Goal: Information Seeking & Learning: Learn about a topic

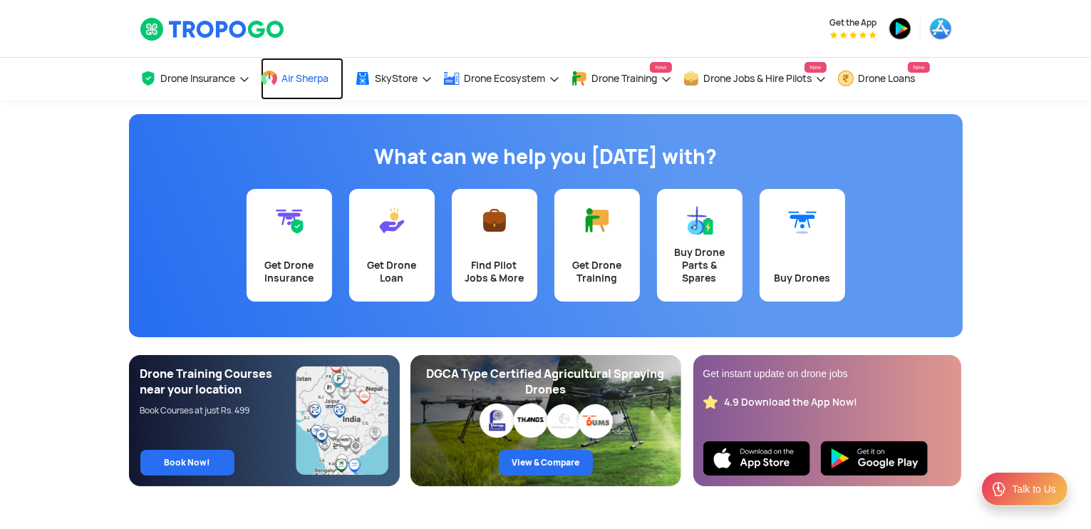
click at [284, 80] on span "Air Sherpa" at bounding box center [305, 78] width 47 height 11
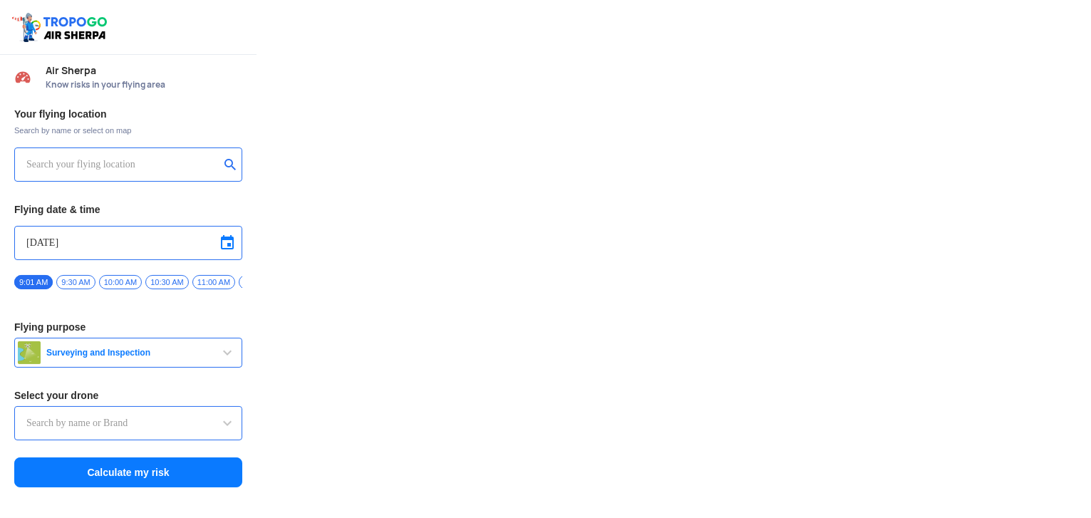
type input "Asteria A200"
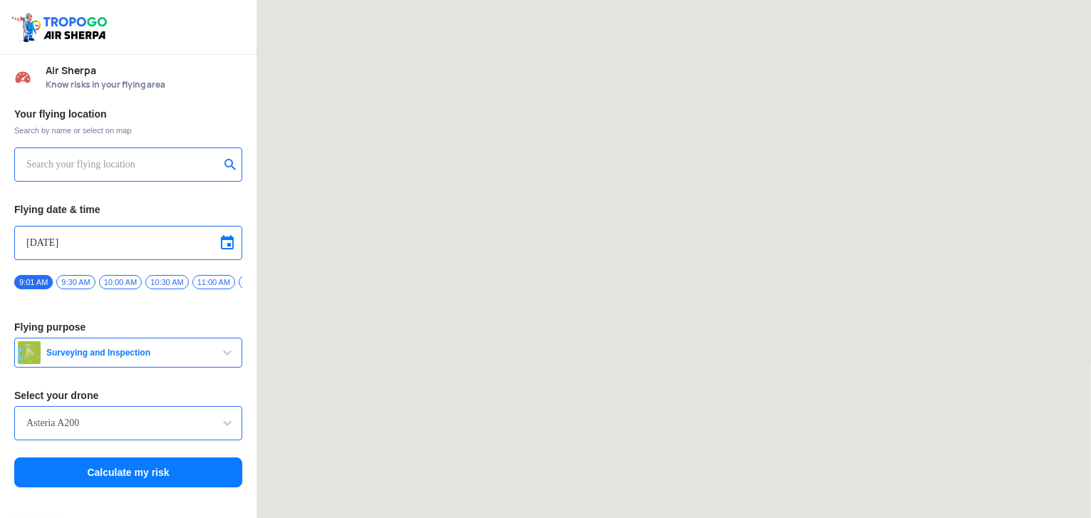
click at [121, 162] on input "text" at bounding box center [122, 164] width 193 height 17
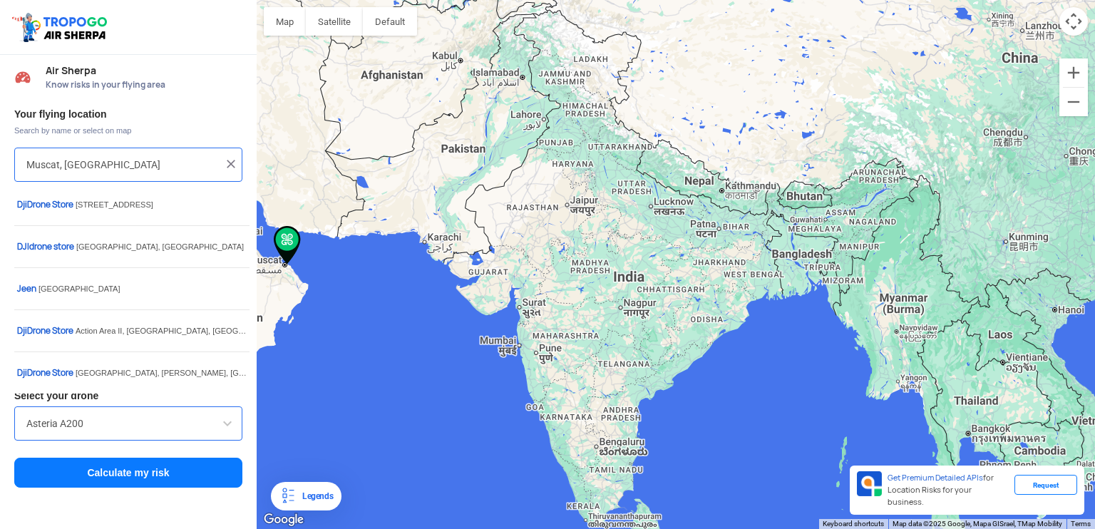
click at [123, 170] on input "Muscat, [GEOGRAPHIC_DATA]" at bounding box center [122, 164] width 193 height 17
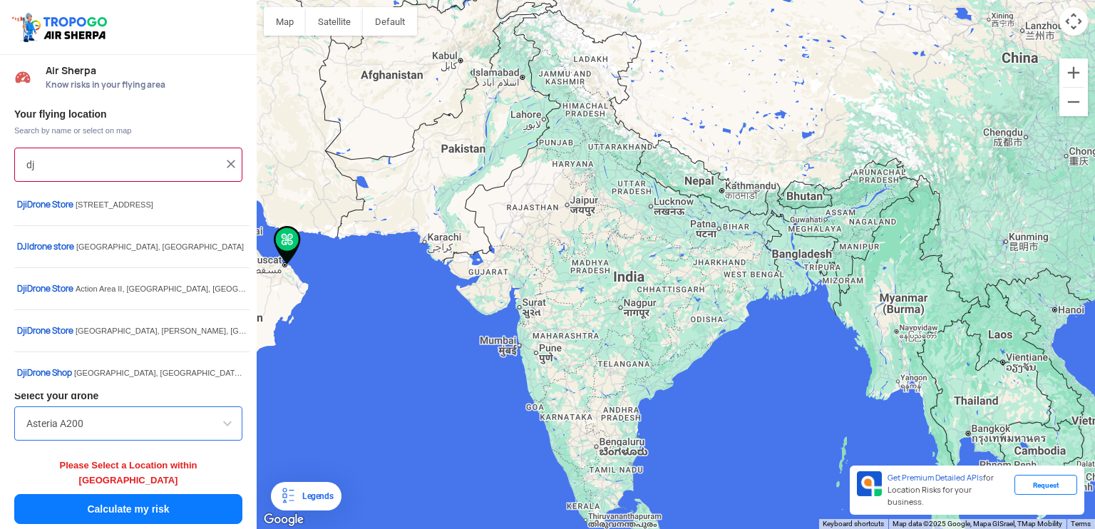
type input "d"
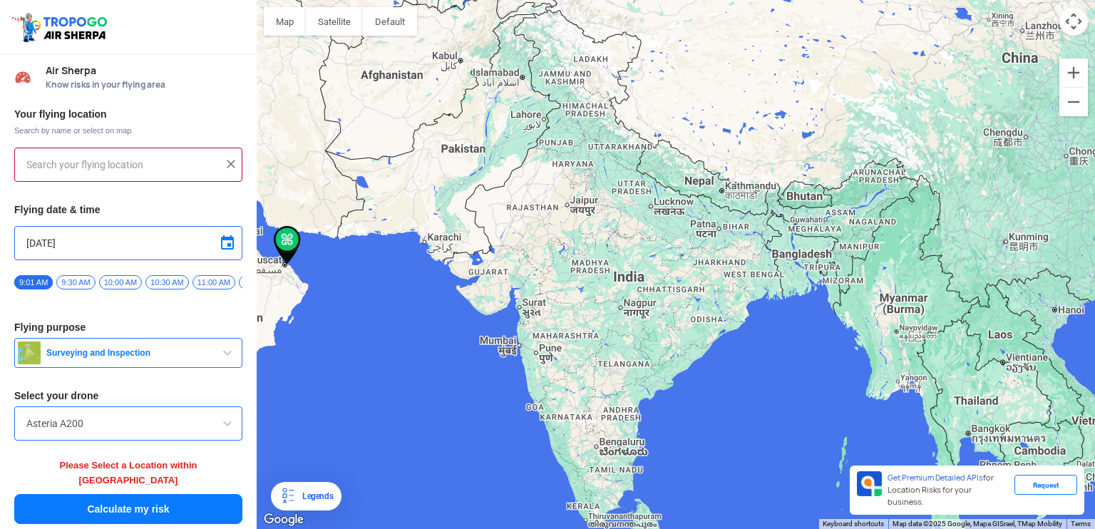
click at [182, 129] on span "Search by name or select on map" at bounding box center [128, 130] width 228 height 11
click at [123, 156] on input "text" at bounding box center [122, 164] width 193 height 17
click at [230, 162] on img at bounding box center [231, 164] width 14 height 14
click at [224, 96] on div "Air Sherpa Know risks in your flying area" at bounding box center [128, 78] width 257 height 46
click at [144, 162] on input "text" at bounding box center [122, 164] width 193 height 17
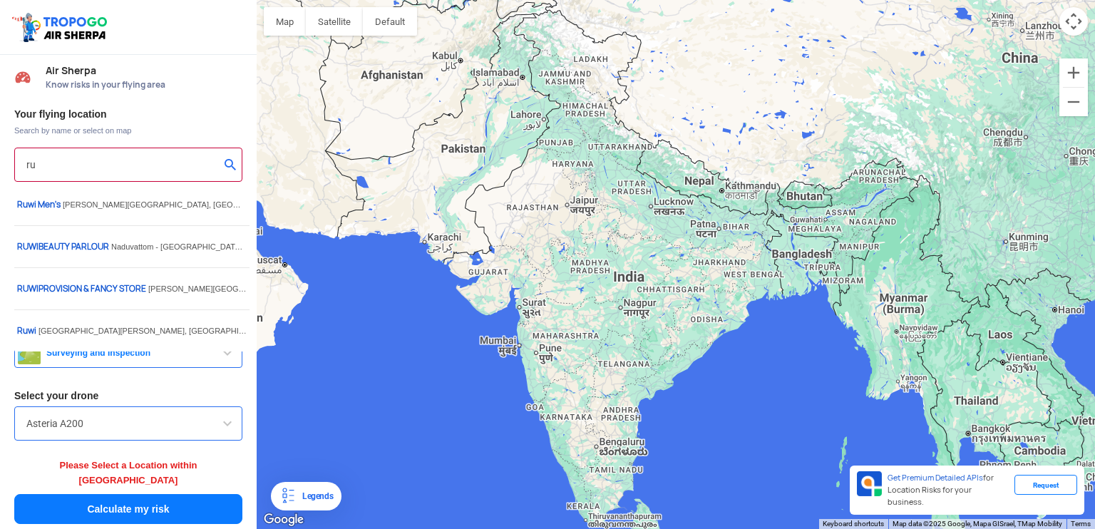
type input "r"
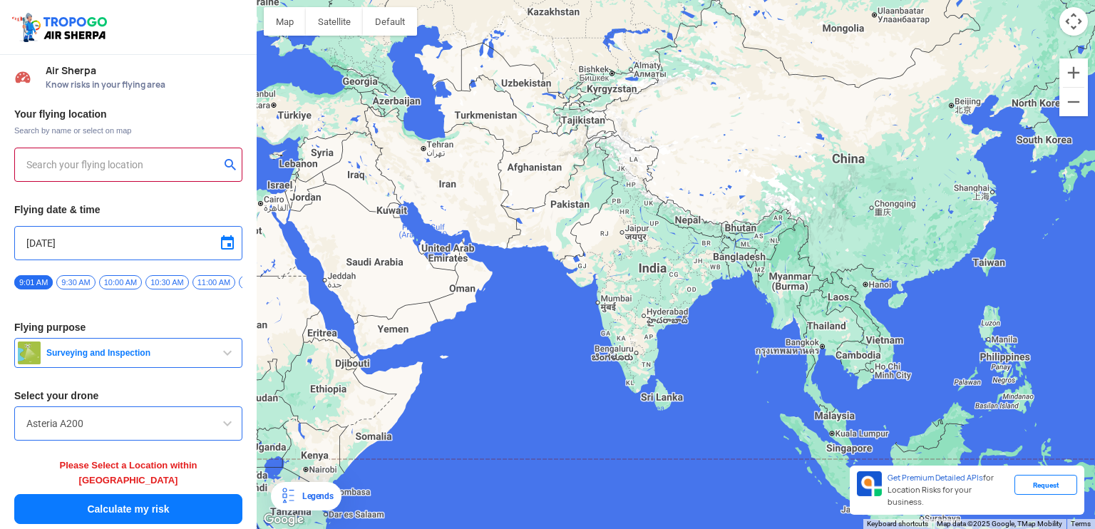
click at [184, 205] on h3 "Flying date & time" at bounding box center [128, 210] width 228 height 10
click at [155, 162] on input "text" at bounding box center [122, 164] width 193 height 17
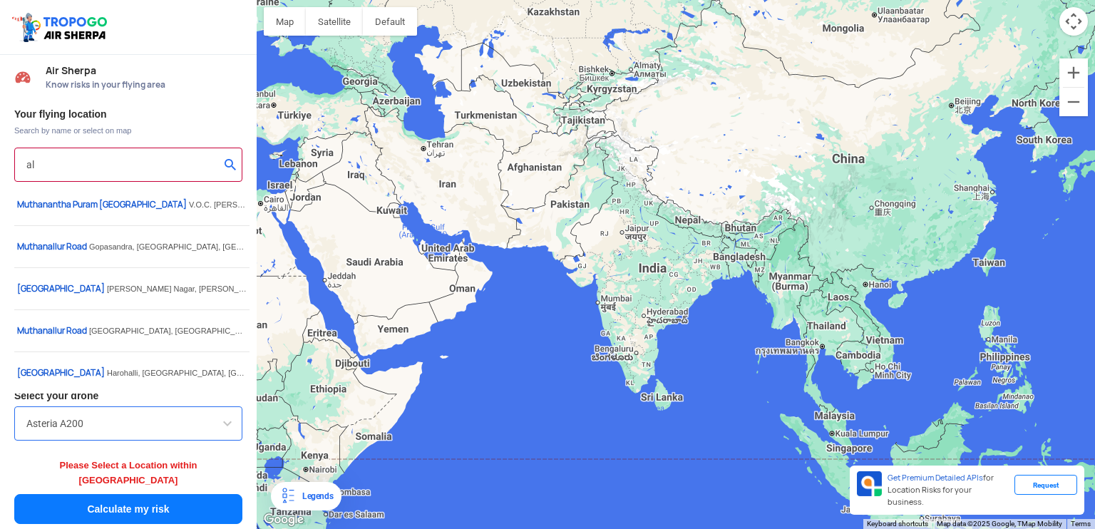
type input "a"
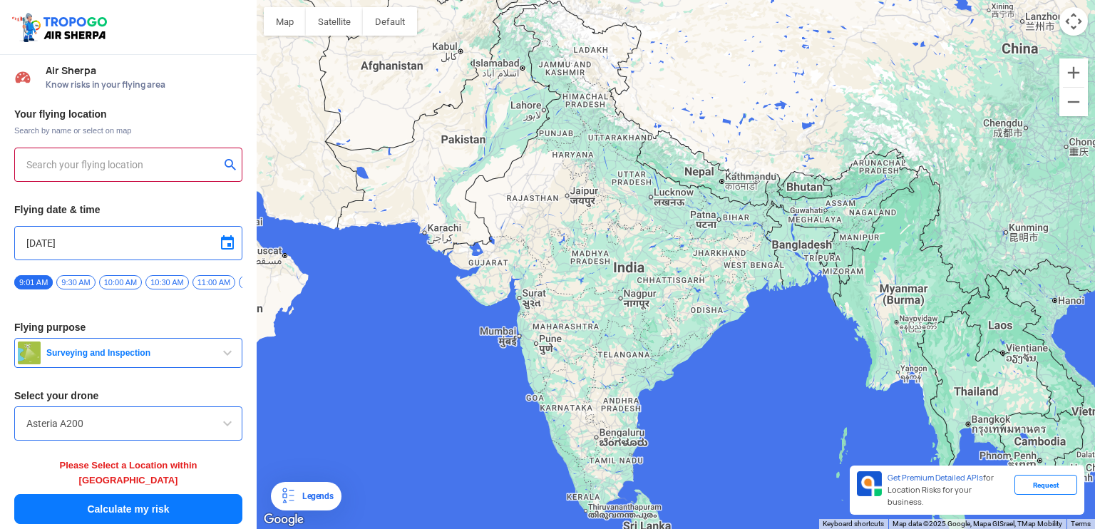
drag, startPoint x: 388, startPoint y: 321, endPoint x: 661, endPoint y: 275, distance: 277.6
click at [661, 275] on div at bounding box center [676, 264] width 838 height 529
drag, startPoint x: 384, startPoint y: 321, endPoint x: 627, endPoint y: 280, distance: 245.7
click at [627, 280] on div at bounding box center [676, 264] width 838 height 529
drag, startPoint x: 382, startPoint y: 307, endPoint x: 529, endPoint y: 220, distance: 171.0
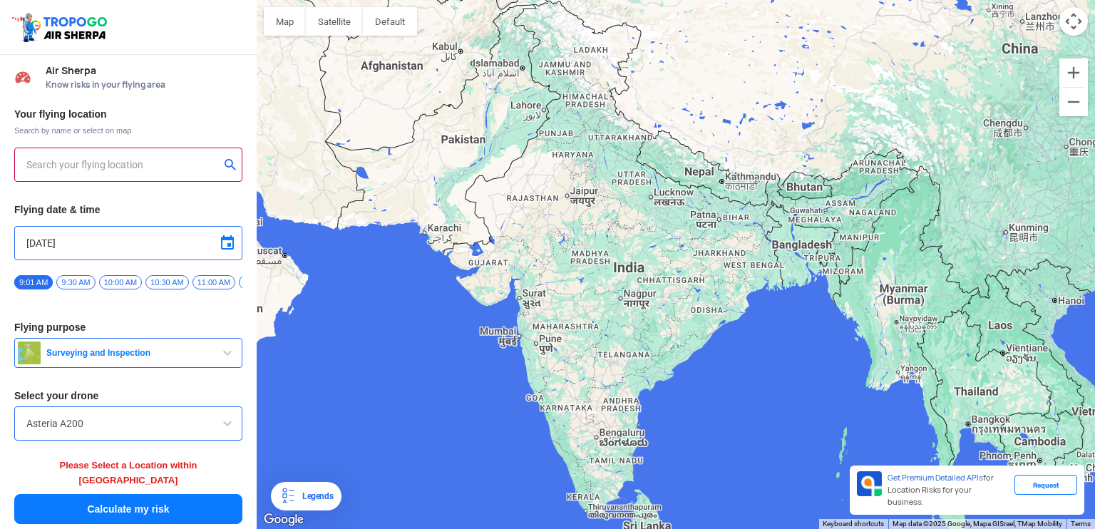
click at [529, 220] on div at bounding box center [676, 264] width 838 height 529
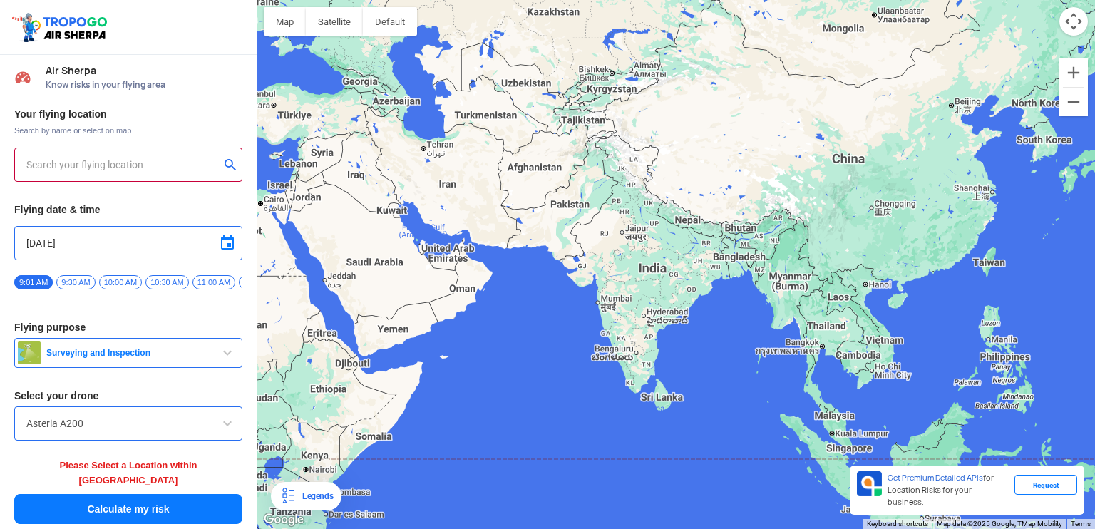
click at [441, 292] on div at bounding box center [676, 264] width 838 height 529
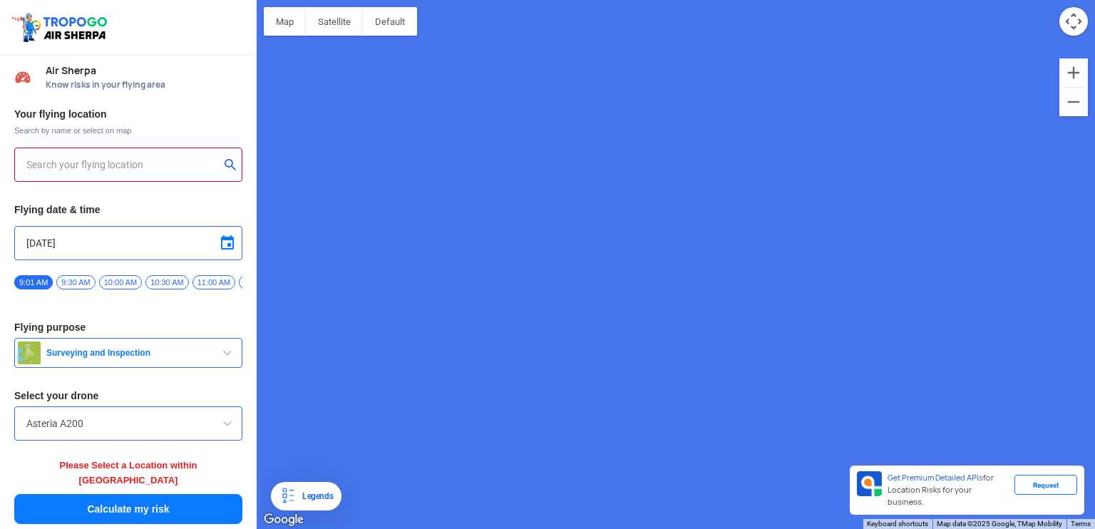
type input "Unnamed Road"
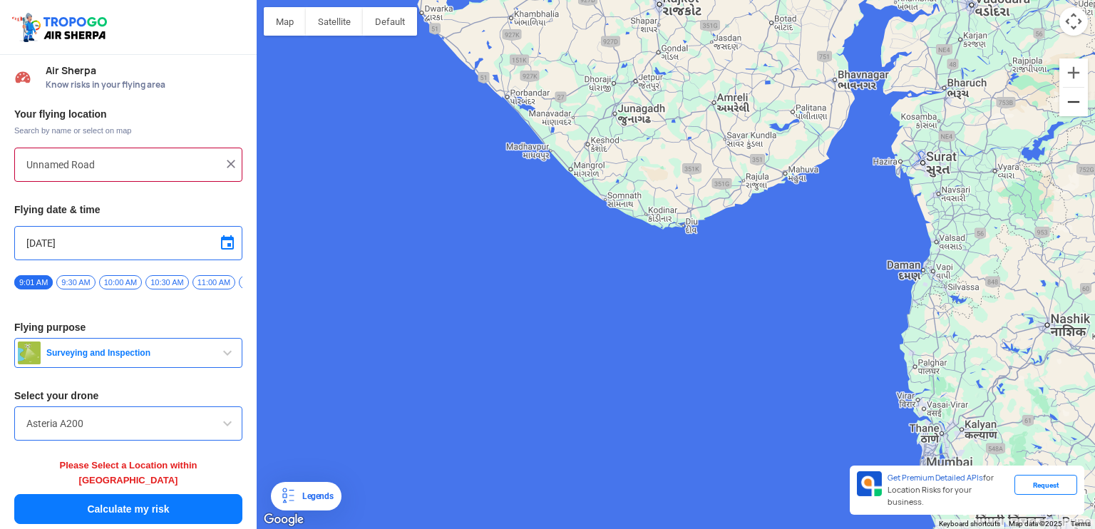
click at [1068, 94] on button "Zoom out" at bounding box center [1073, 102] width 29 height 29
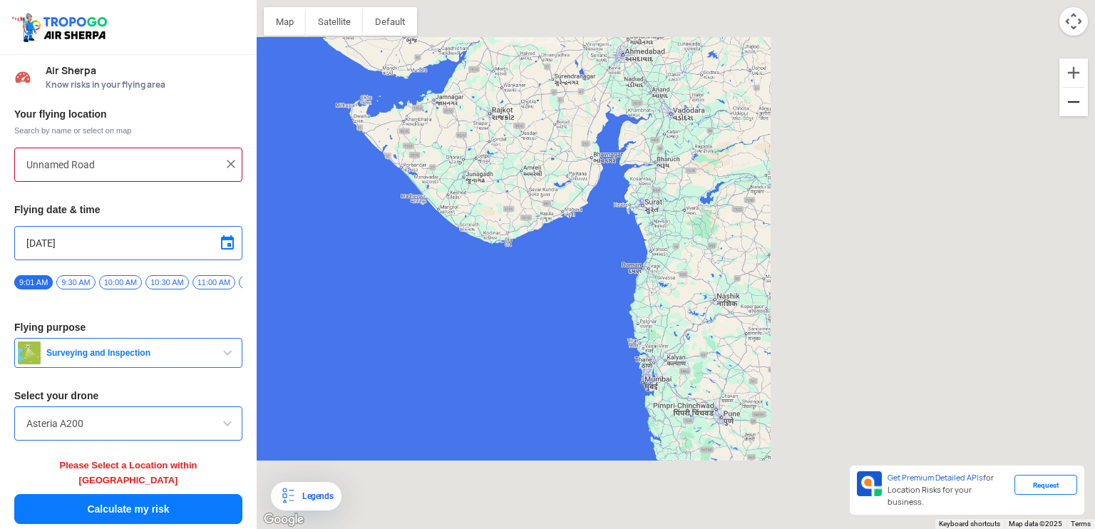
click at [1068, 94] on button "Zoom out" at bounding box center [1073, 102] width 29 height 29
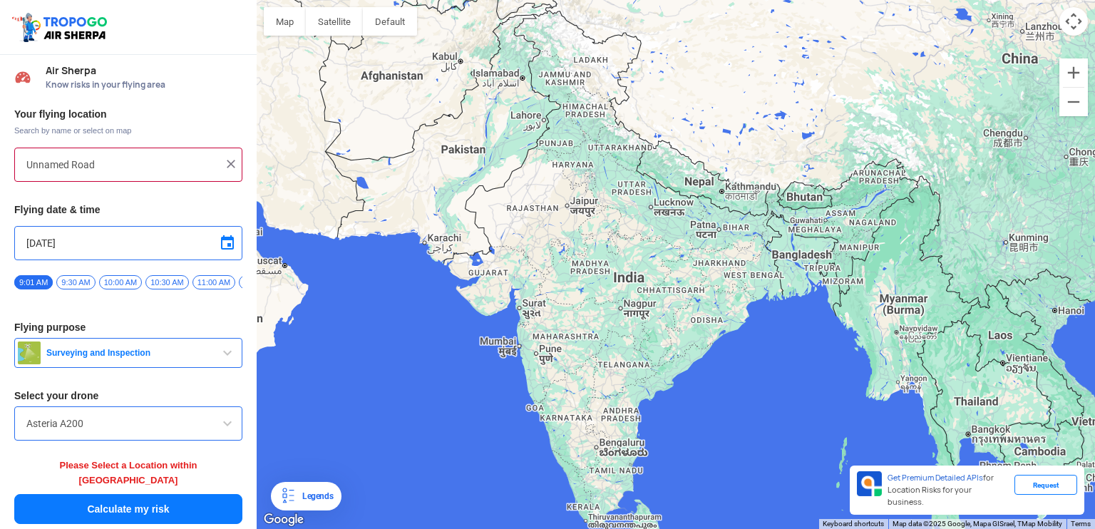
drag, startPoint x: 364, startPoint y: 273, endPoint x: 355, endPoint y: 384, distance: 111.6
click at [355, 384] on div at bounding box center [676, 264] width 838 height 529
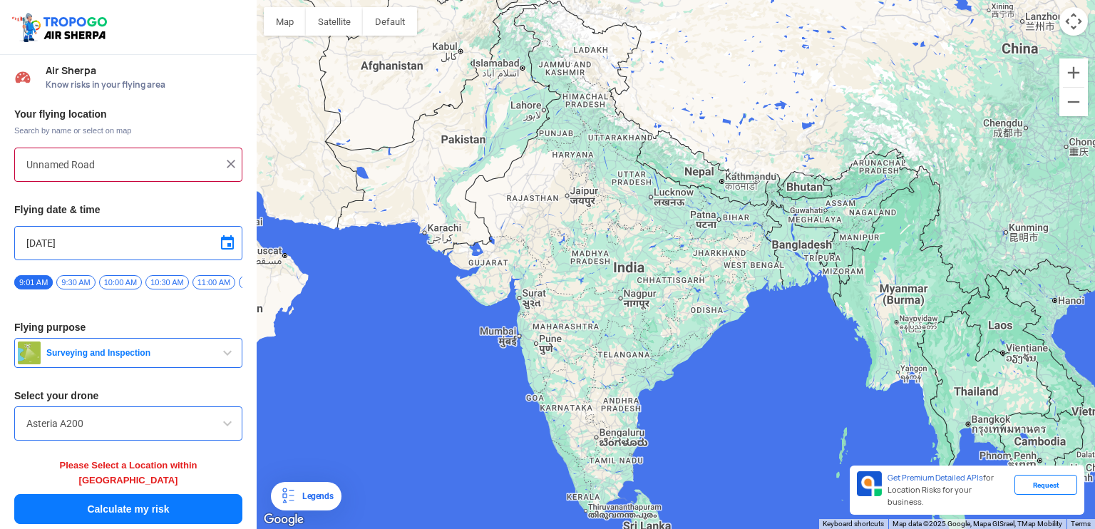
drag, startPoint x: 355, startPoint y: 384, endPoint x: 478, endPoint y: 272, distance: 166.0
click at [478, 272] on div at bounding box center [676, 264] width 838 height 529
